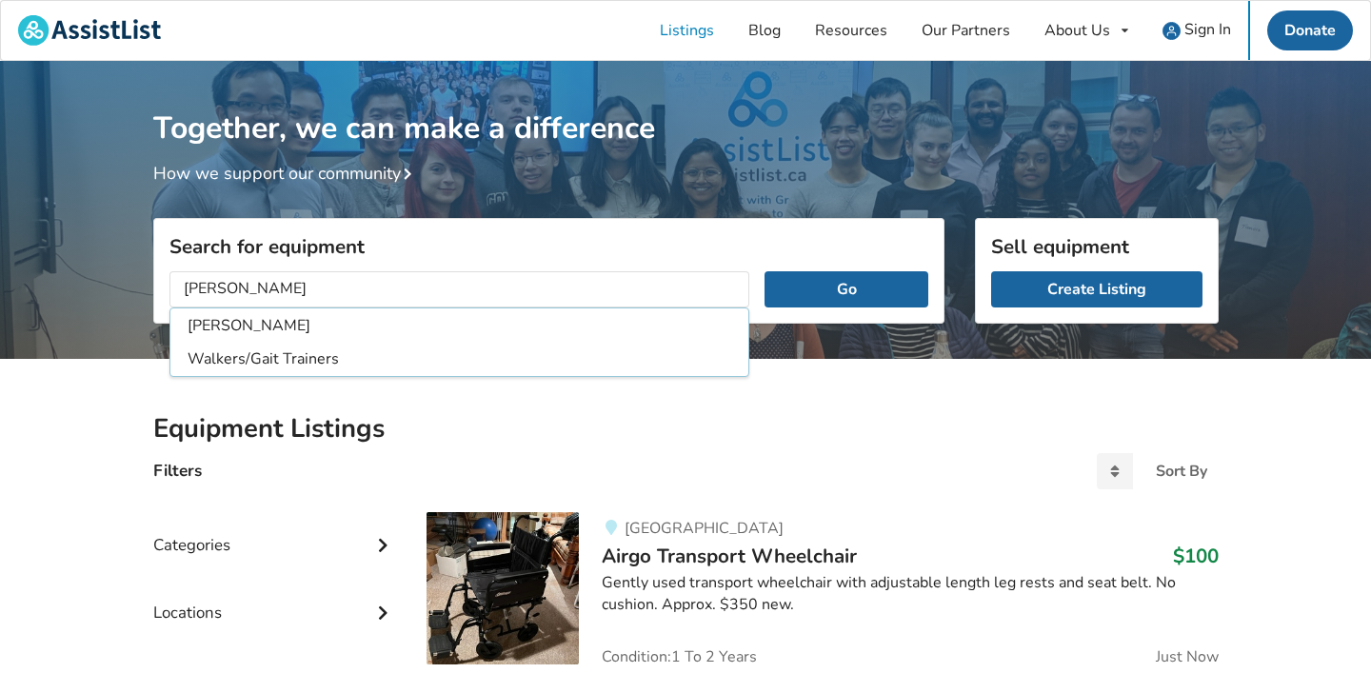
click at [764, 271] on button "Go" at bounding box center [845, 289] width 163 height 36
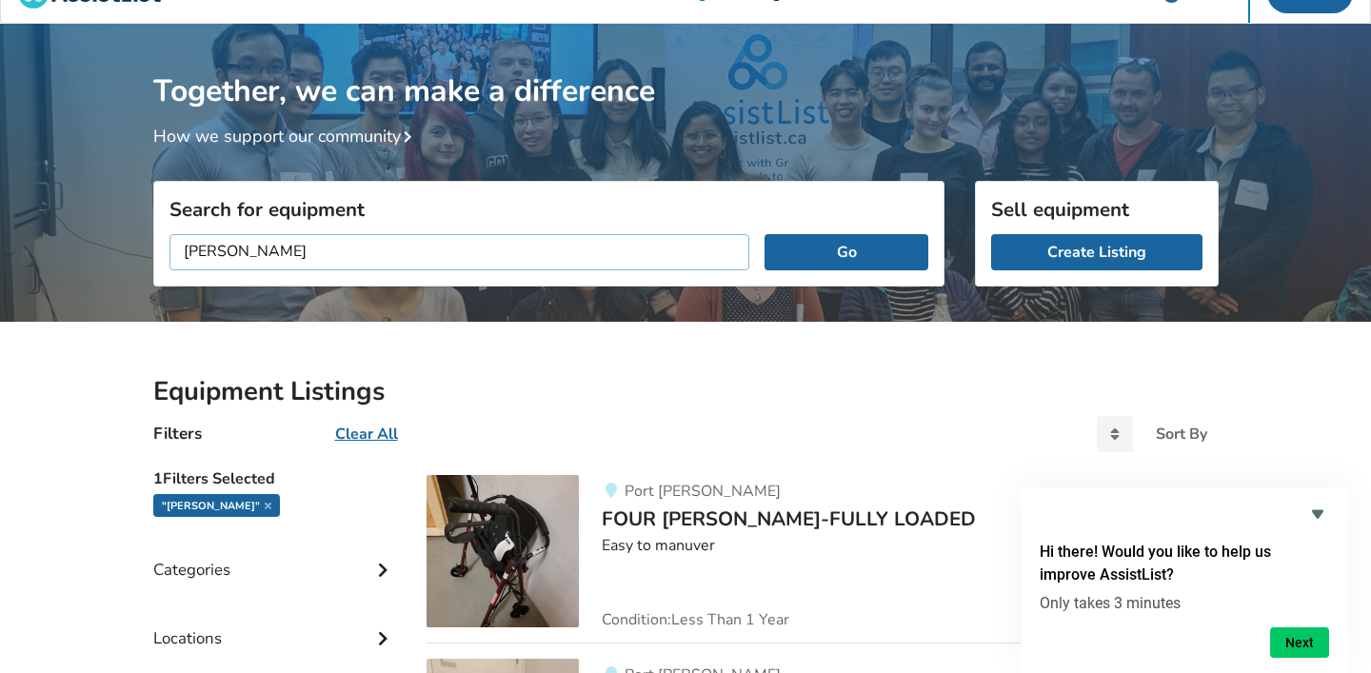
click at [236, 256] on input "[PERSON_NAME]" at bounding box center [459, 252] width 581 height 36
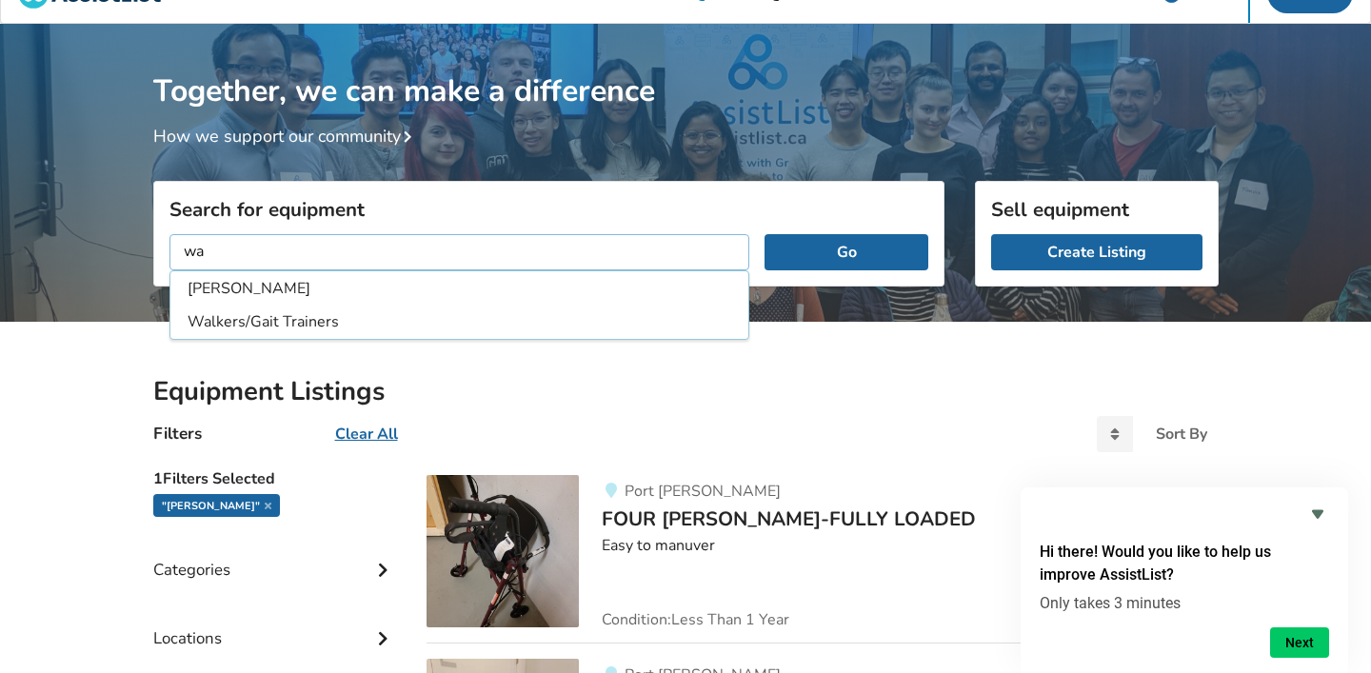
type input "w"
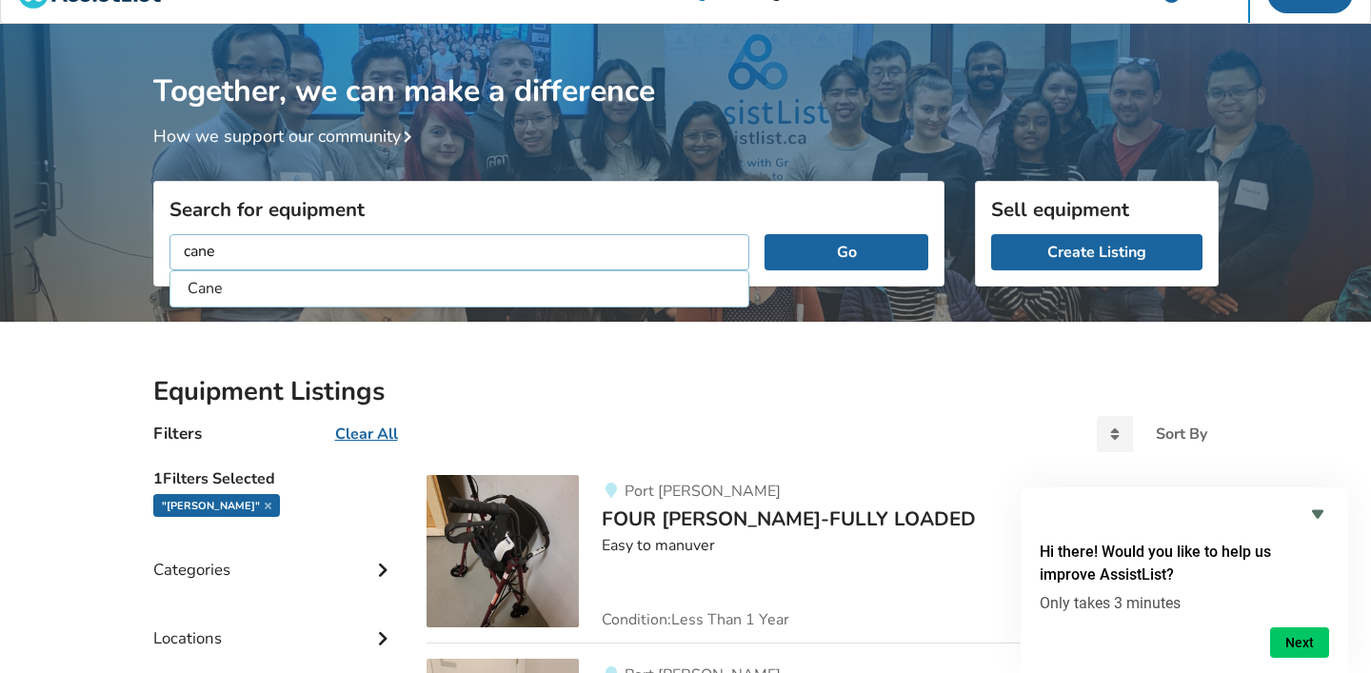
click at [764, 234] on button "Go" at bounding box center [845, 252] width 163 height 36
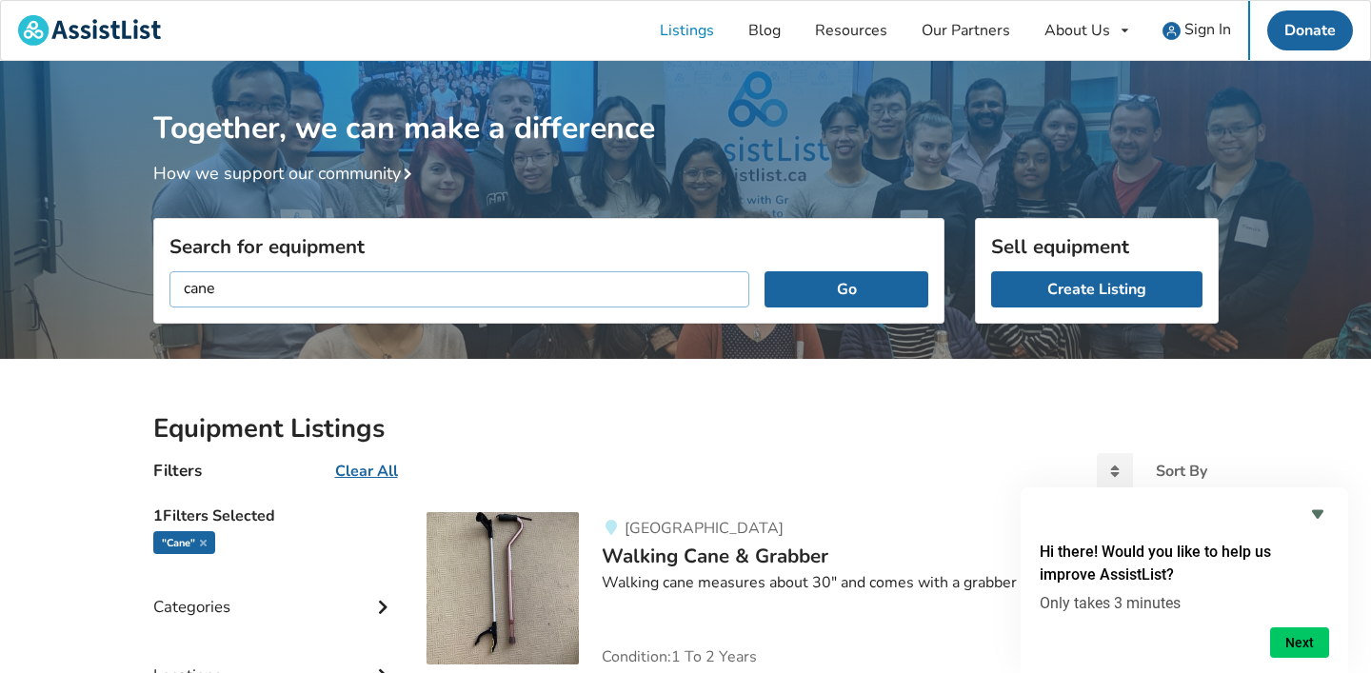
click at [320, 293] on input "cane" at bounding box center [459, 289] width 581 height 36
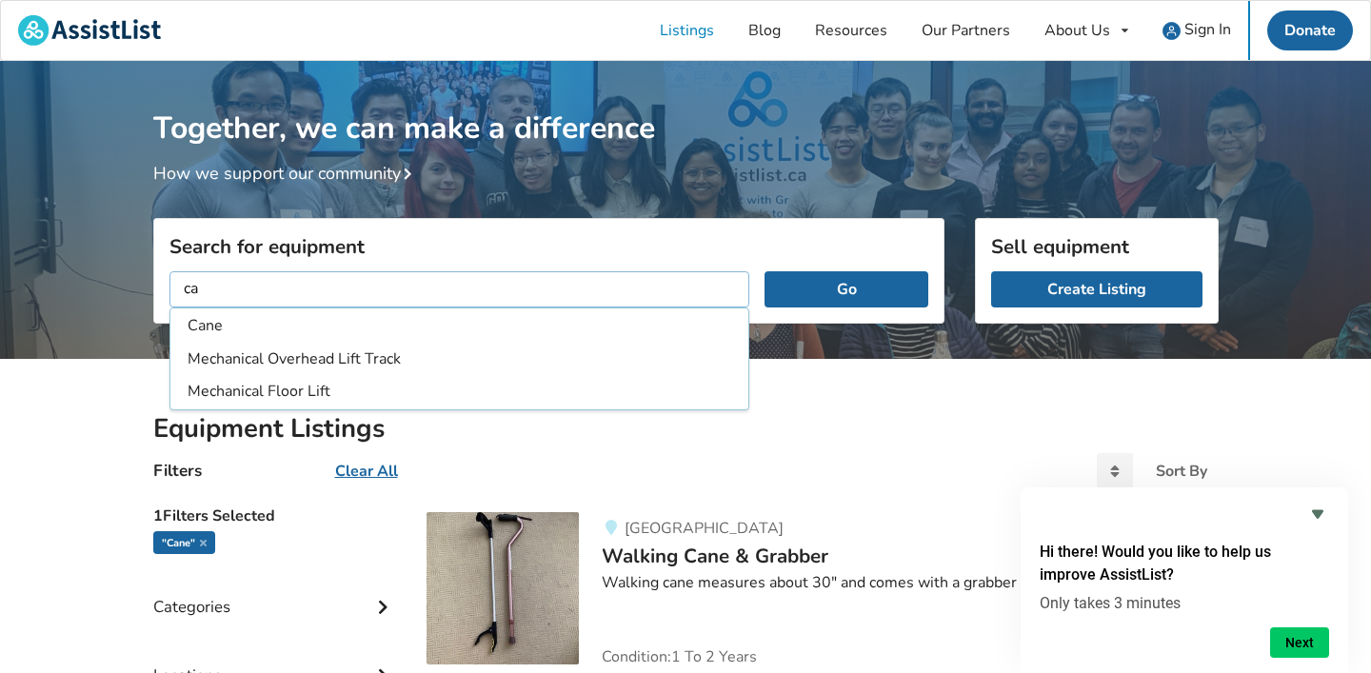
type input "c"
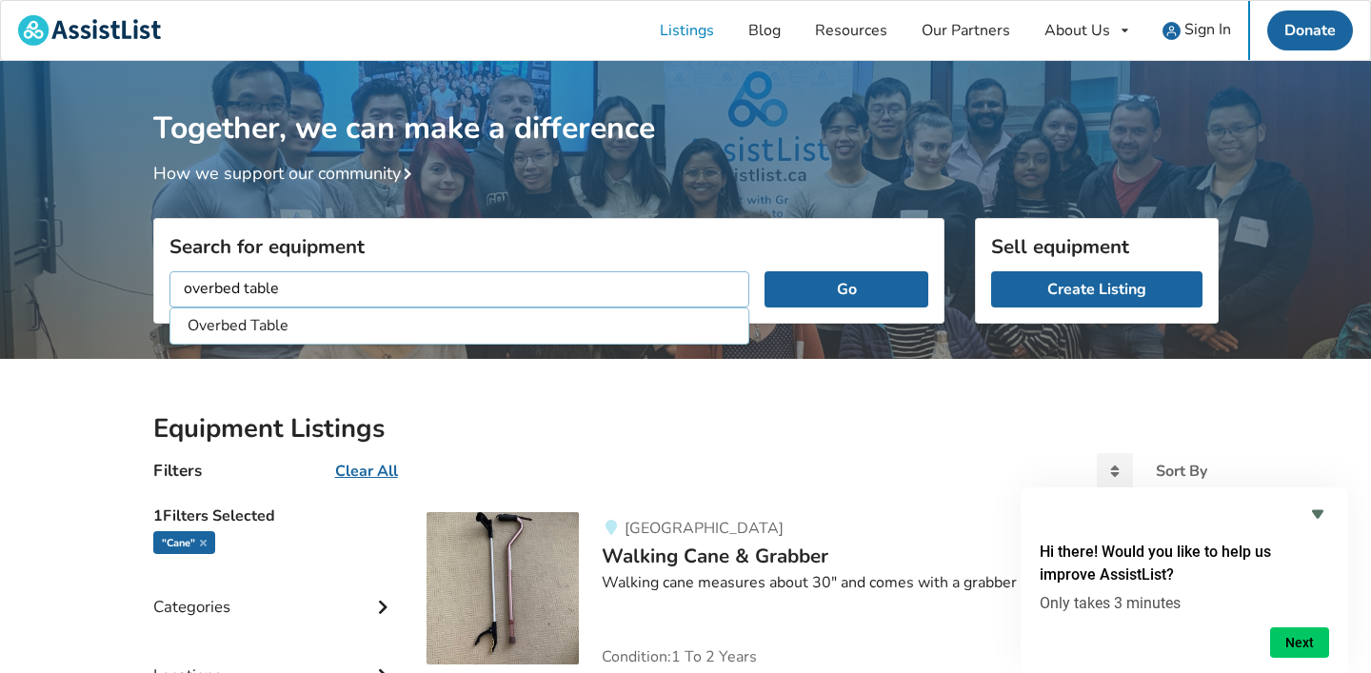
type input "overbed table"
click at [764, 271] on button "Go" at bounding box center [845, 289] width 163 height 36
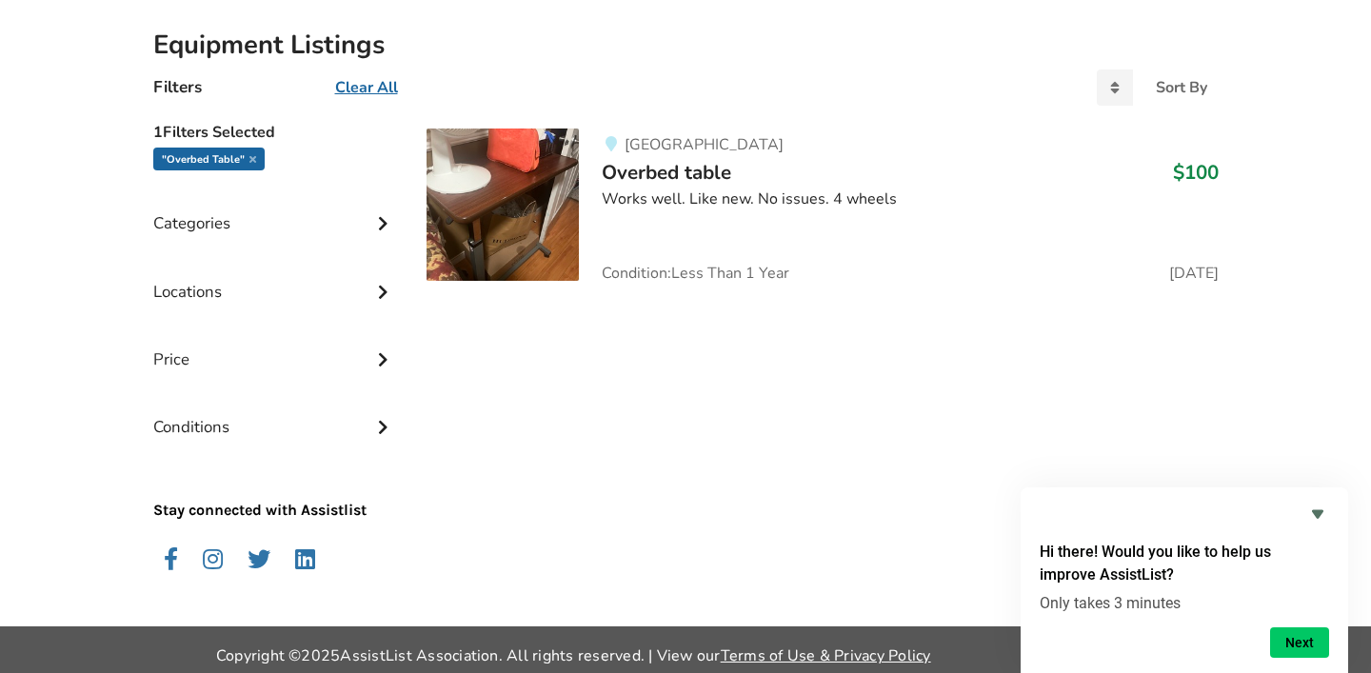
scroll to position [390, 0]
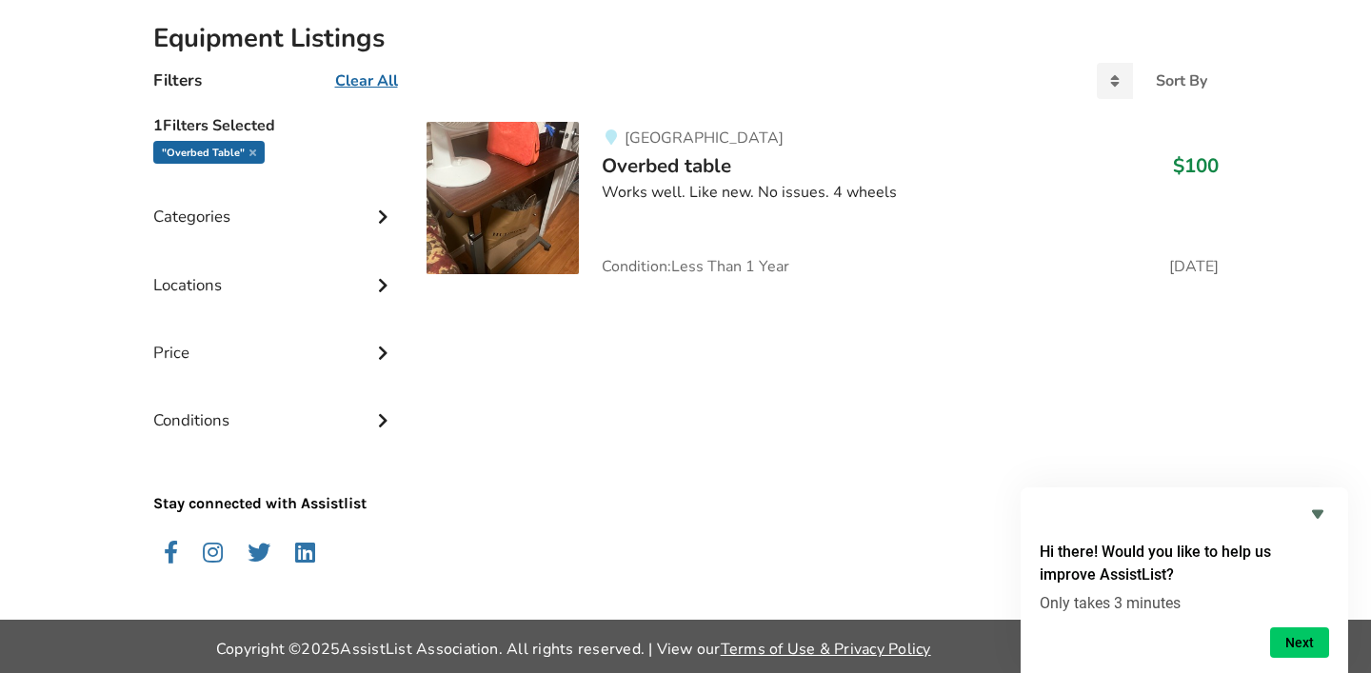
click at [364, 77] on u "Clear All" at bounding box center [366, 80] width 63 height 21
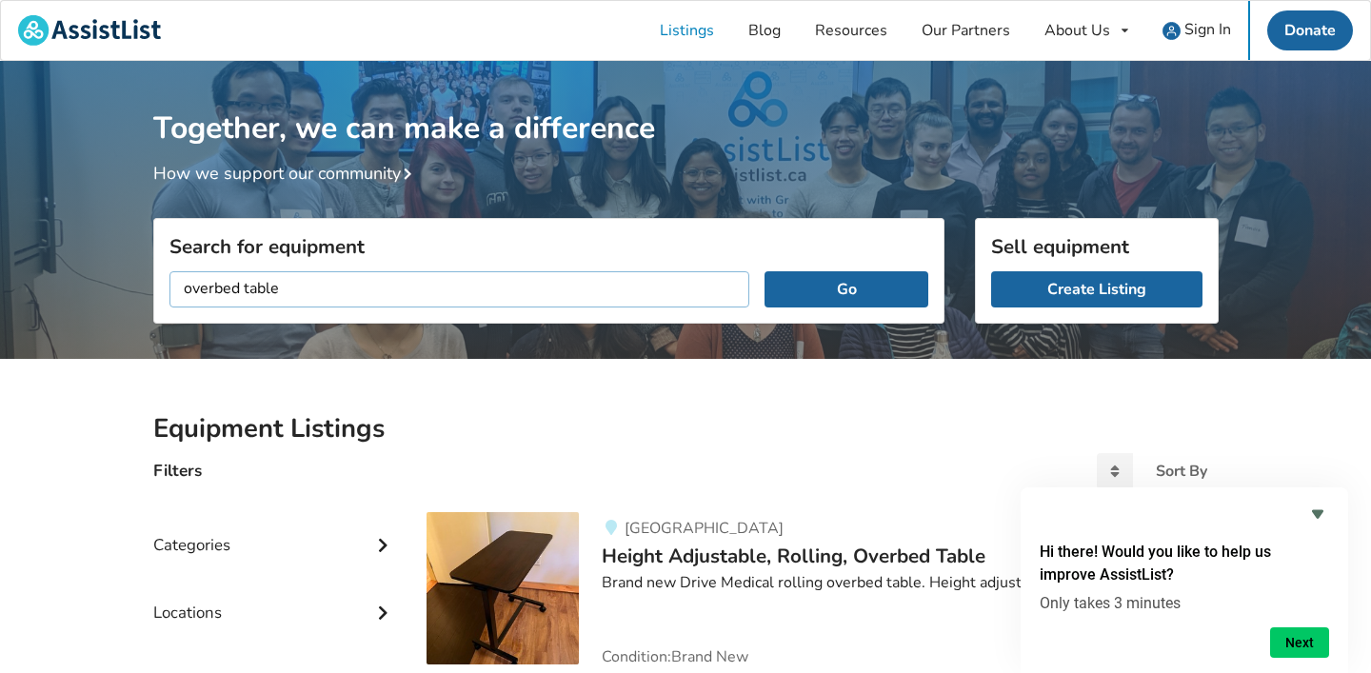
click at [293, 287] on input "overbed table" at bounding box center [459, 289] width 581 height 36
drag, startPoint x: 287, startPoint y: 287, endPoint x: 161, endPoint y: 282, distance: 126.7
click at [161, 282] on div "overbed table Go" at bounding box center [548, 289] width 789 height 67
click at [764, 271] on button "Go" at bounding box center [845, 289] width 163 height 36
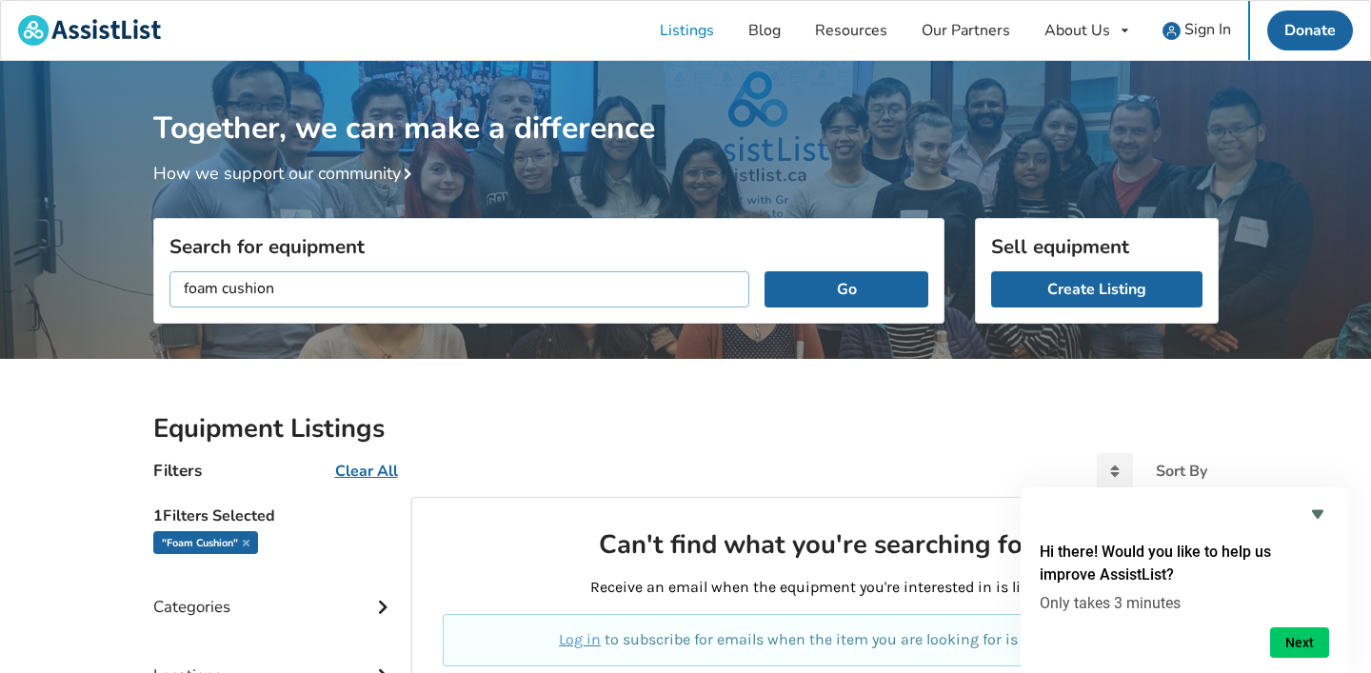
click at [229, 287] on input "foam cushion" at bounding box center [459, 289] width 581 height 36
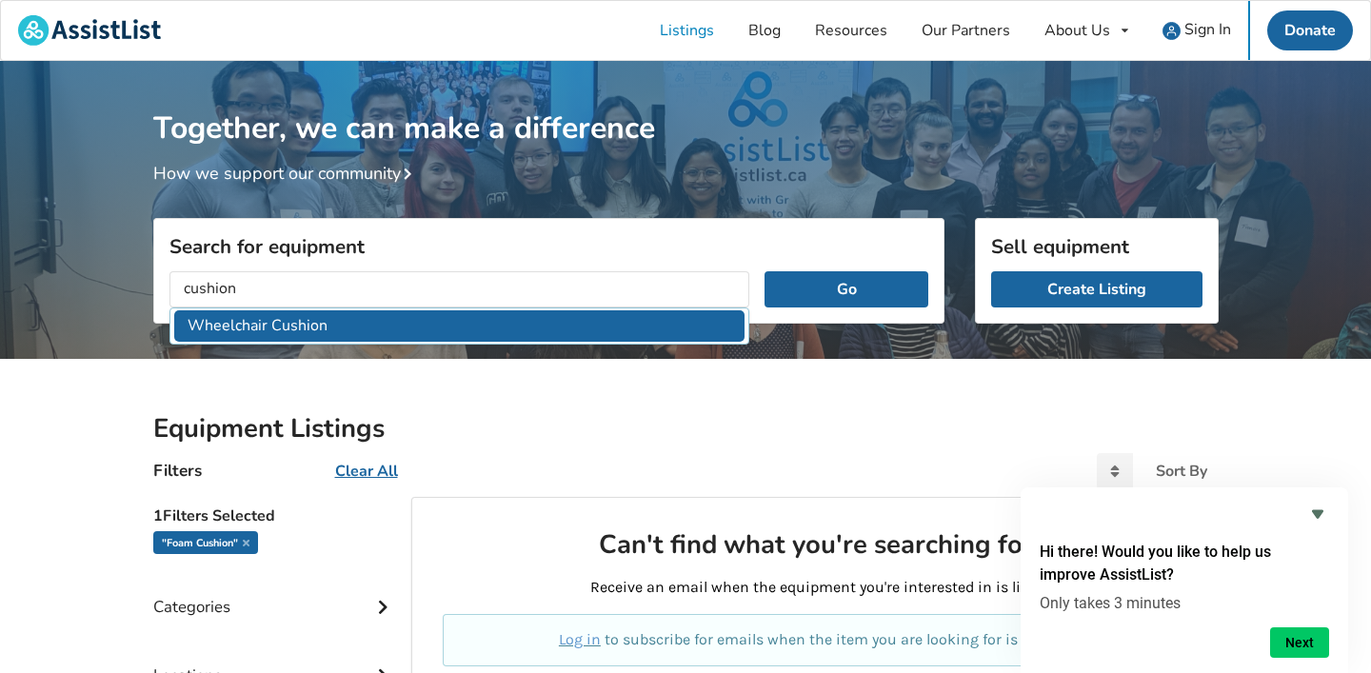
click at [372, 333] on li "Wheelchair Cushion" at bounding box center [459, 325] width 571 height 31
type input "Wheelchair Cushion"
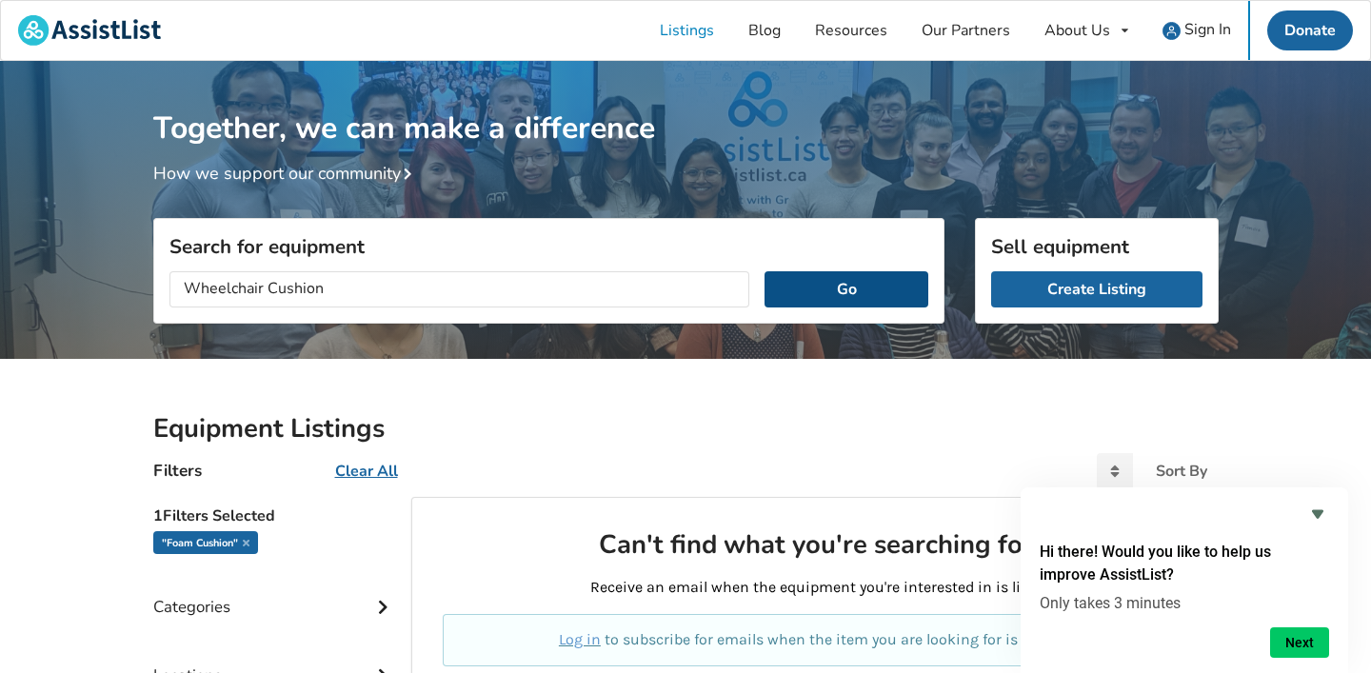
click at [805, 286] on button "Go" at bounding box center [845, 289] width 163 height 36
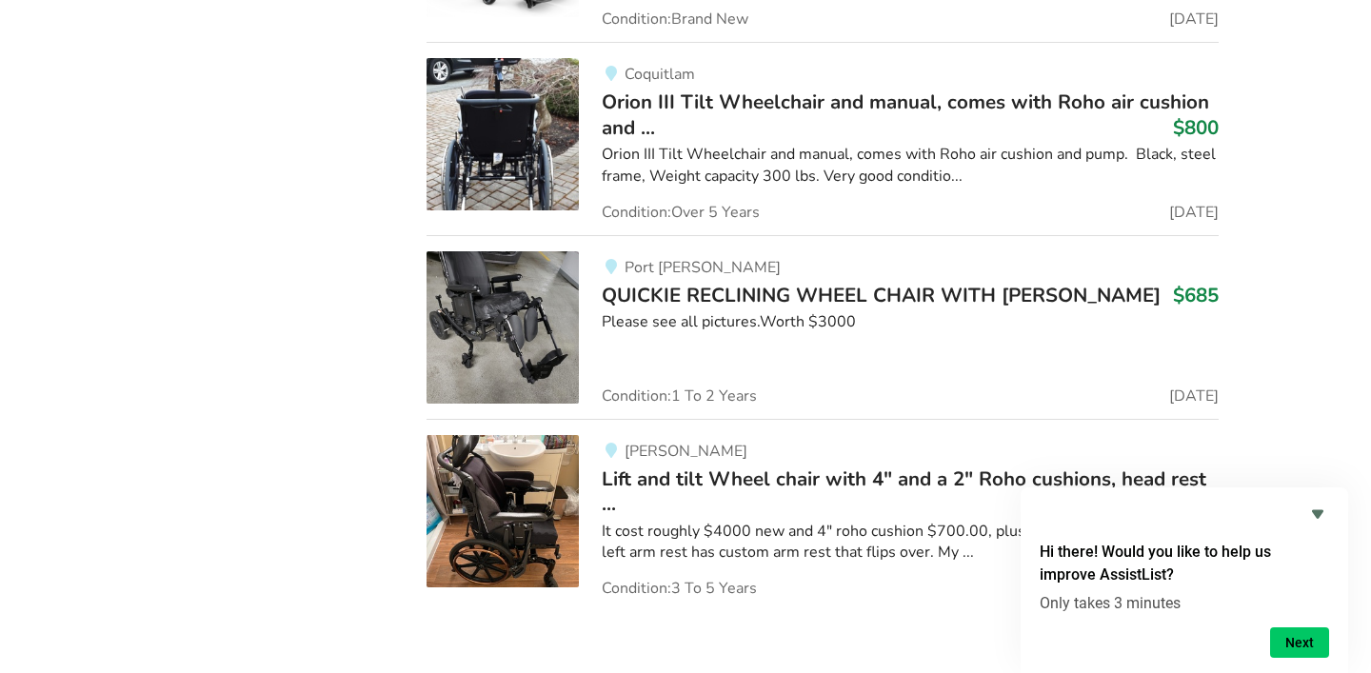
scroll to position [4612, 0]
